Goal: Task Accomplishment & Management: Use online tool/utility

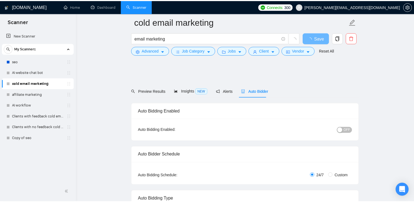
scroll to position [354, 0]
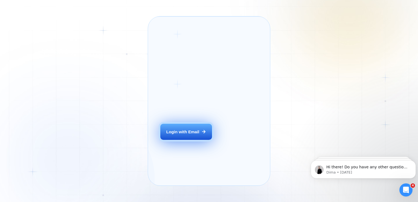
click at [174, 140] on button "Login with Email" at bounding box center [186, 132] width 52 height 16
click at [175, 140] on button "Login with Email" at bounding box center [186, 132] width 52 height 16
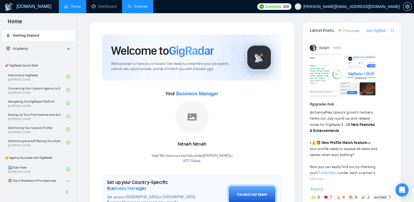
click at [135, 6] on link "Scanner" at bounding box center [137, 6] width 20 height 5
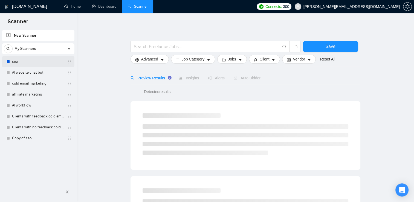
click at [38, 64] on link "seo" at bounding box center [38, 61] width 52 height 11
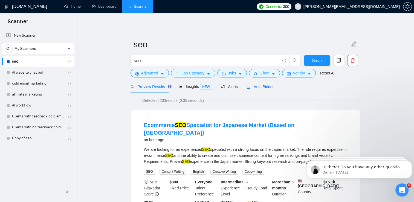
click at [256, 85] on span "Auto Bidder" at bounding box center [259, 87] width 27 height 4
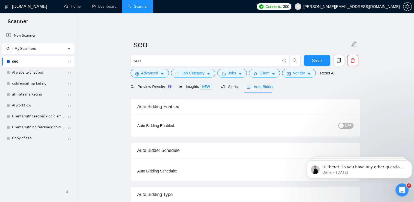
checkbox input "true"
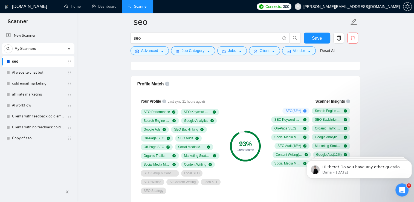
scroll to position [345, 0]
